Goal: Complete application form: Complete application form

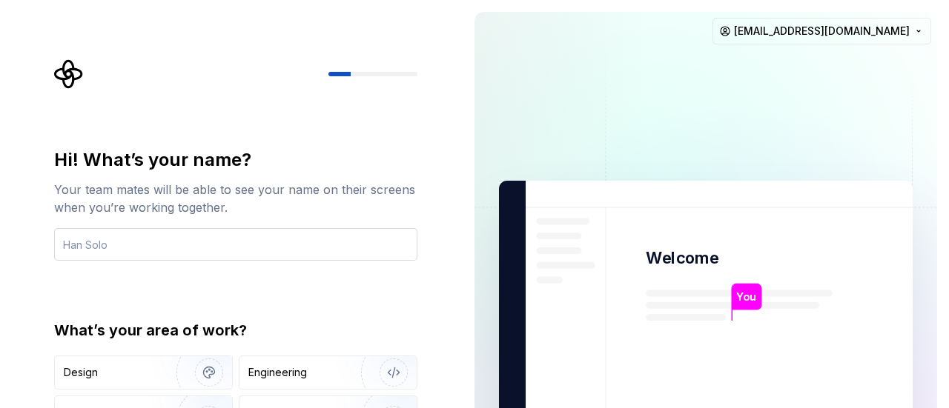
click at [331, 257] on input "text" at bounding box center [235, 244] width 363 height 33
type input "Akshaya"
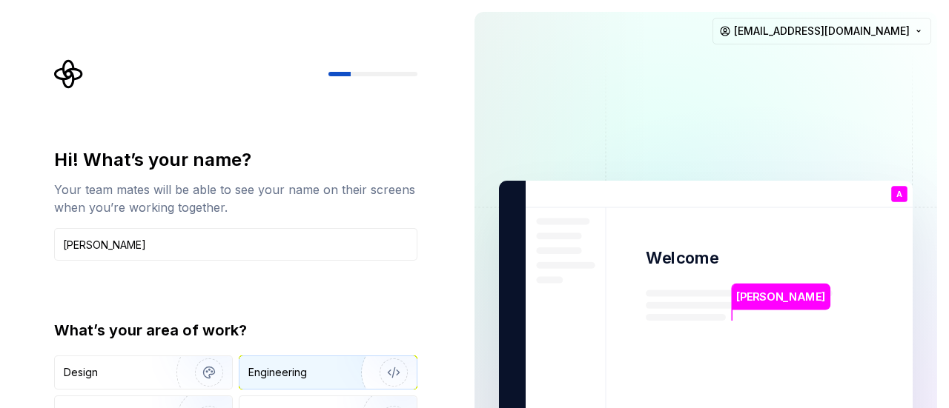
click at [279, 370] on div "Engineering" at bounding box center [277, 372] width 59 height 15
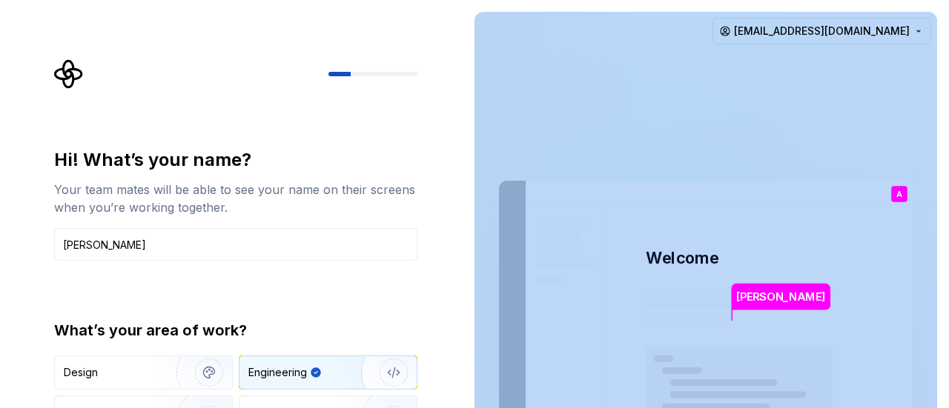
drag, startPoint x: 946, startPoint y: 345, endPoint x: 925, endPoint y: 165, distance: 180.5
click at [925, 165] on div "Akshaya Welcome A You T B +3 Thomas Brooke Jamie akshayaprivate08@gmail.com" at bounding box center [705, 334] width 486 height 668
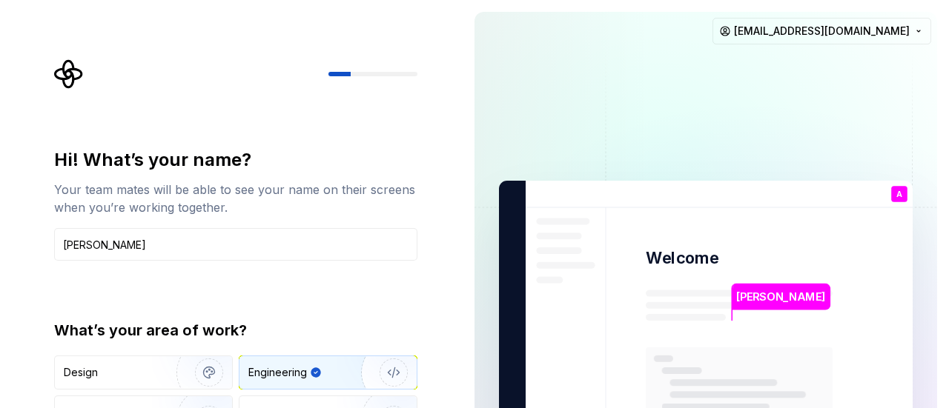
click at [437, 136] on div "Hi! What’s your name? Your team mates will be able to see your name on their sc…" at bounding box center [231, 334] width 462 height 668
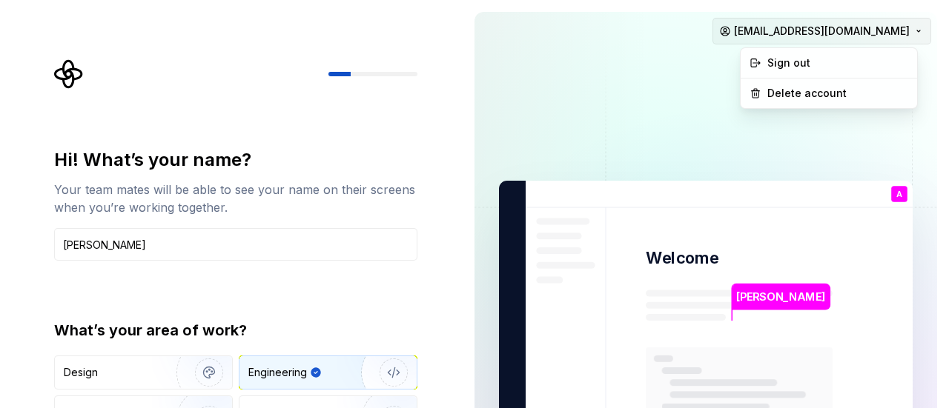
click at [898, 25] on html "Hi! What’s your name? Your team mates will be able to see your name on their sc…" at bounding box center [474, 204] width 949 height 408
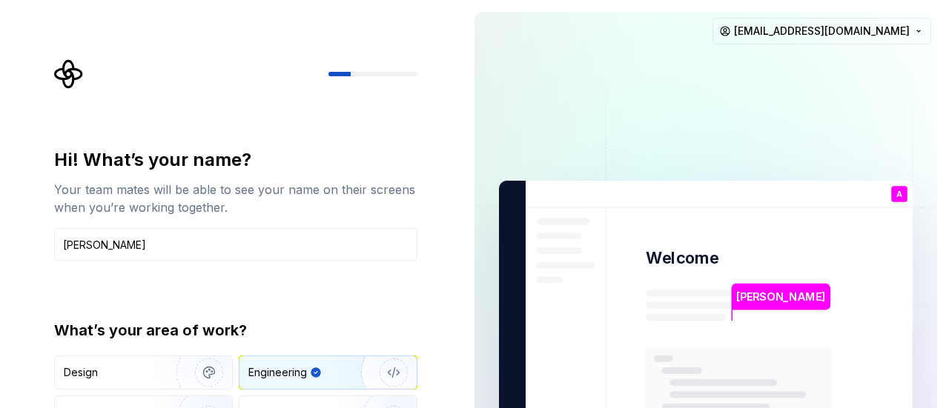
drag, startPoint x: 371, startPoint y: 183, endPoint x: 351, endPoint y: 73, distance: 112.1
click at [351, 73] on html "Hi! What’s your name? Your team mates will be able to see your name on their sc…" at bounding box center [474, 204] width 949 height 408
click at [351, 73] on div at bounding box center [372, 74] width 89 height 4
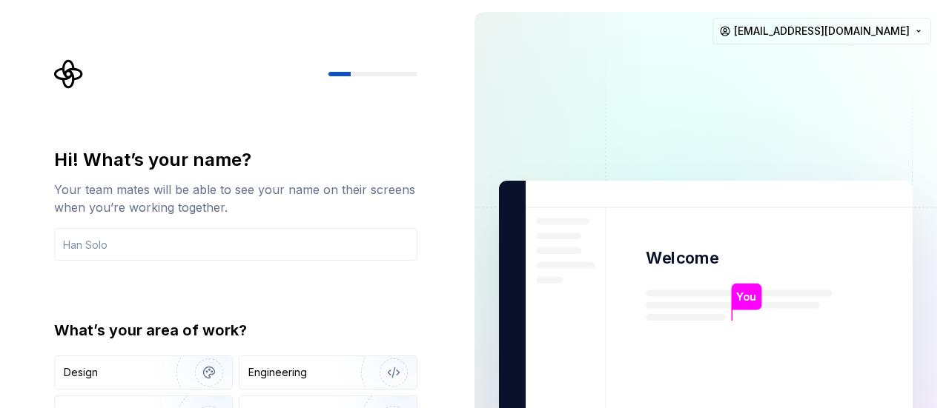
click at [796, 44] on img at bounding box center [705, 334] width 600 height 700
click at [801, 32] on html "Hi! What’s your name? Your team mates will be able to see your name on their sc…" at bounding box center [474, 204] width 949 height 408
click at [479, 104] on html "Hi! What’s your name? Your team mates will be able to see your name on their sc…" at bounding box center [474, 204] width 949 height 408
click at [316, 248] on input "text" at bounding box center [235, 244] width 363 height 33
type input "Akshaya"
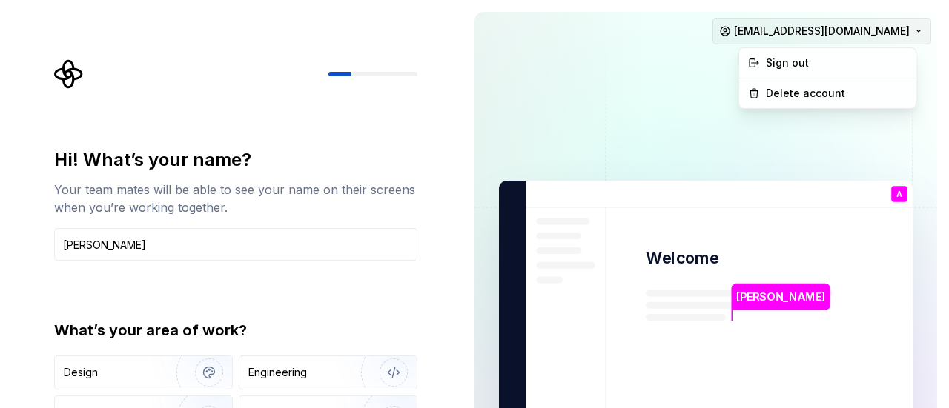
click at [829, 32] on html "Hi! What’s your name? Your team mates will be able to see your name on their sc…" at bounding box center [474, 204] width 949 height 408
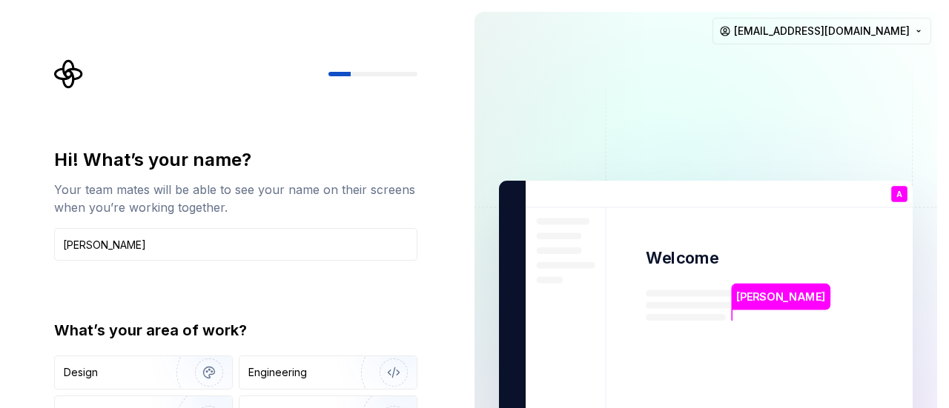
click at [446, 227] on html "Hi! What’s your name? Your team mates will be able to see your name on their sc…" at bounding box center [474, 204] width 949 height 408
click at [67, 81] on icon "Supernova Logo" at bounding box center [69, 74] width 30 height 30
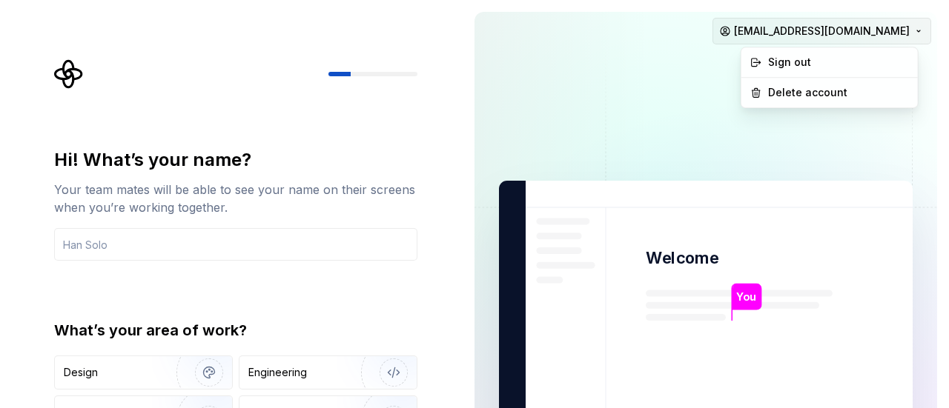
click at [802, 32] on html "Hi! What’s your name? Your team mates will be able to see your name on their sc…" at bounding box center [474, 204] width 949 height 408
click at [807, 61] on div "Sign out" at bounding box center [836, 63] width 141 height 15
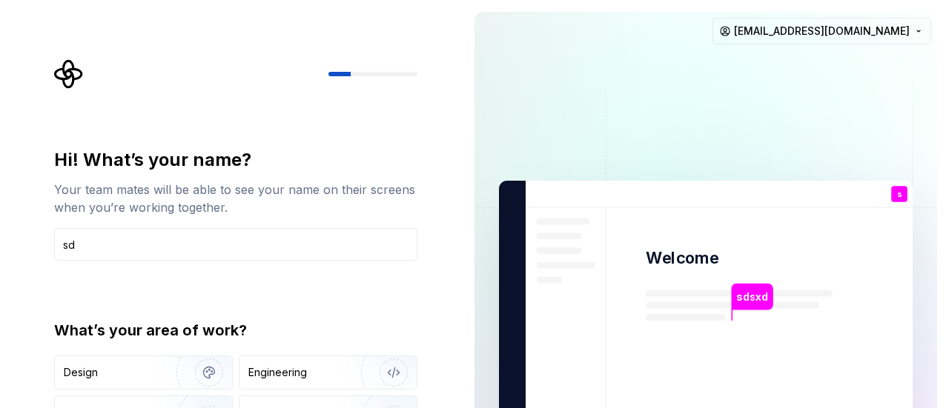
type input "s"
type input "k"
click at [865, 108] on img at bounding box center [705, 334] width 600 height 700
